Goal: Consume media (video, audio)

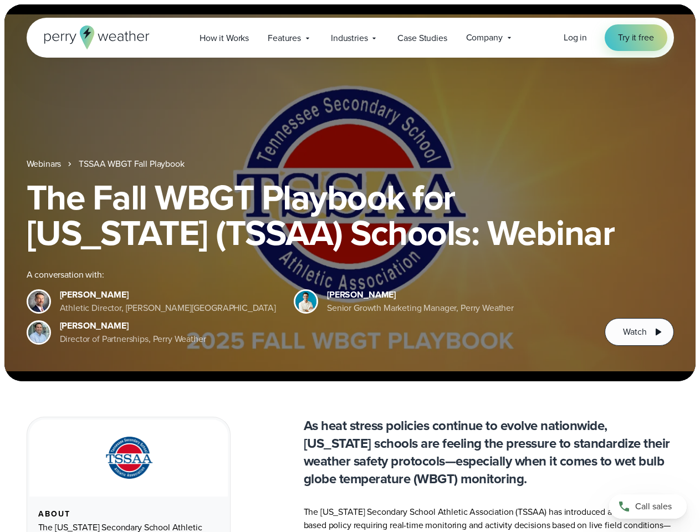
click at [350, 266] on div "The Fall WBGT Playbook for [US_STATE] (TSSAA) Schools: Webinar A conversation w…" at bounding box center [350, 263] width 647 height 166
click at [350, 38] on span "Industries" at bounding box center [349, 38] width 37 height 13
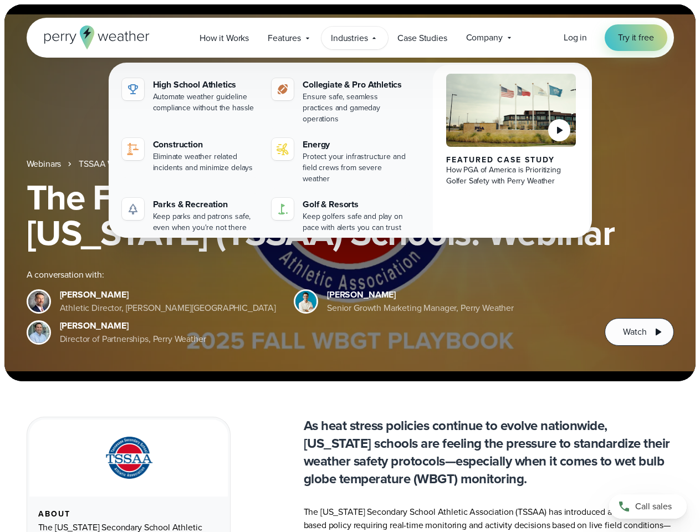
click at [350, 193] on h1 "The Fall WBGT Playbook for [US_STATE] (TSSAA) Schools: Webinar" at bounding box center [350, 215] width 647 height 71
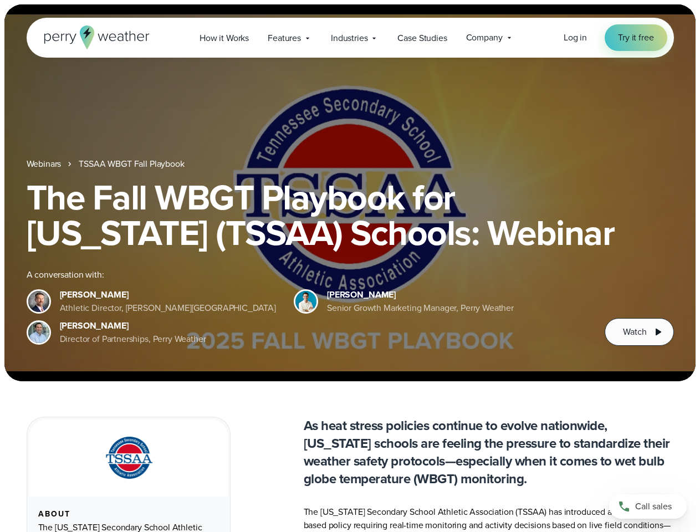
click at [132, 164] on link "TSSAA WBGT Fall Playbook" at bounding box center [131, 163] width 105 height 13
click at [639, 332] on span "Watch" at bounding box center [634, 331] width 23 height 13
